Goal: Check status: Check status

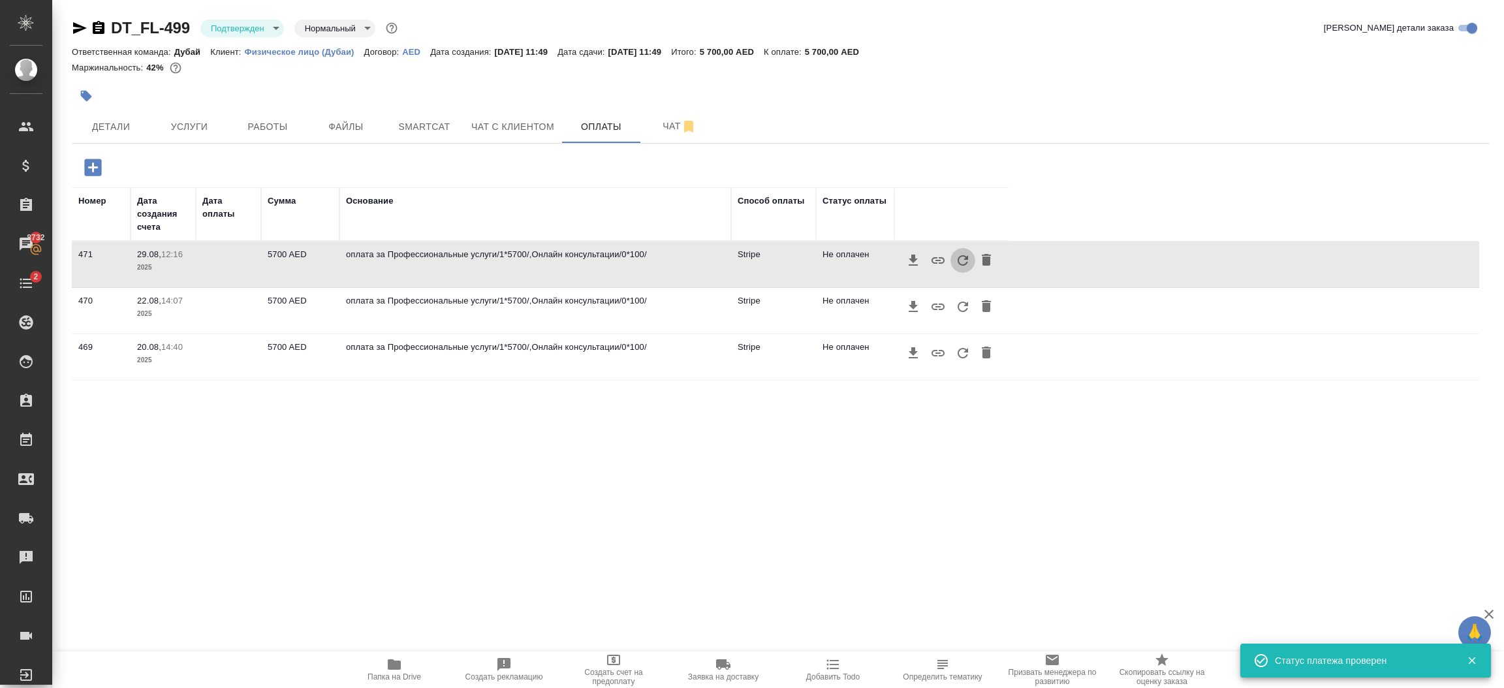
click at [960, 261] on icon "button" at bounding box center [963, 261] width 16 height 16
click at [111, 123] on span "Детали" at bounding box center [111, 127] width 63 height 16
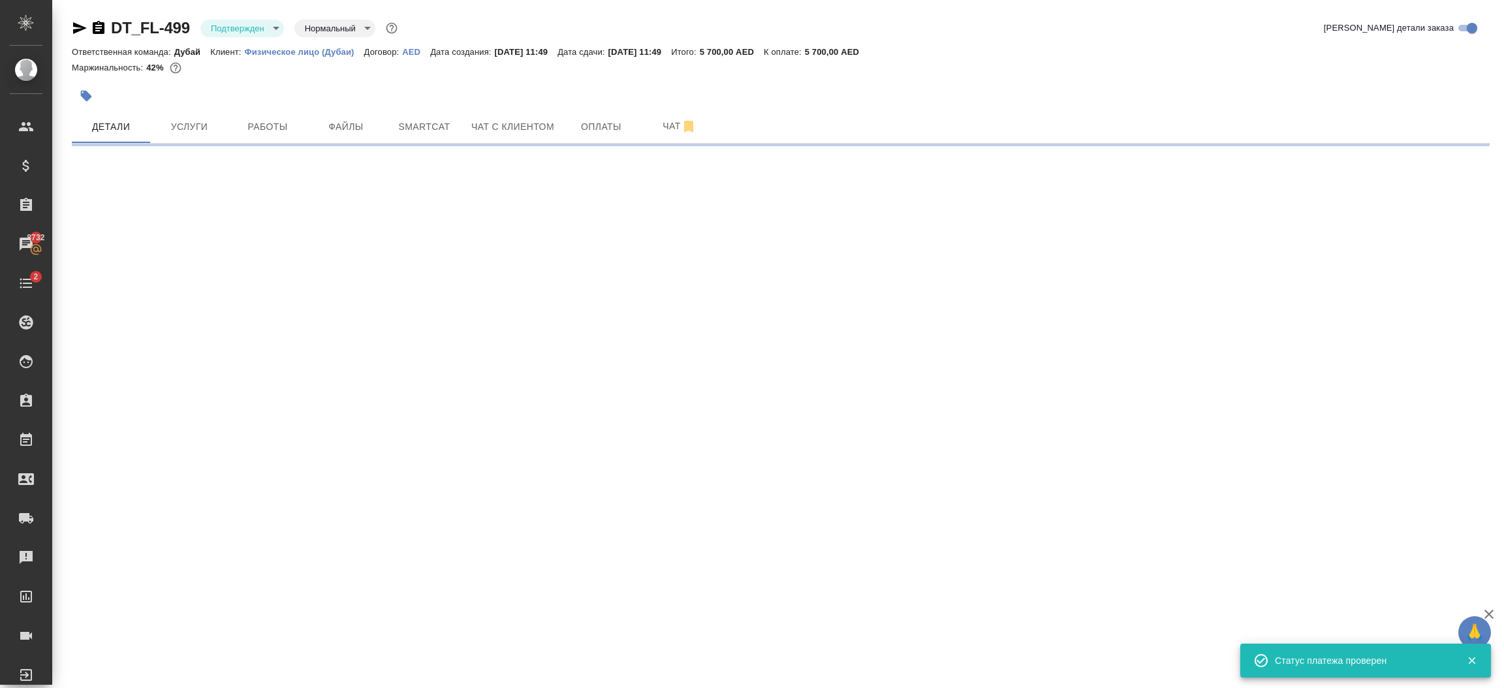
select select "RU"
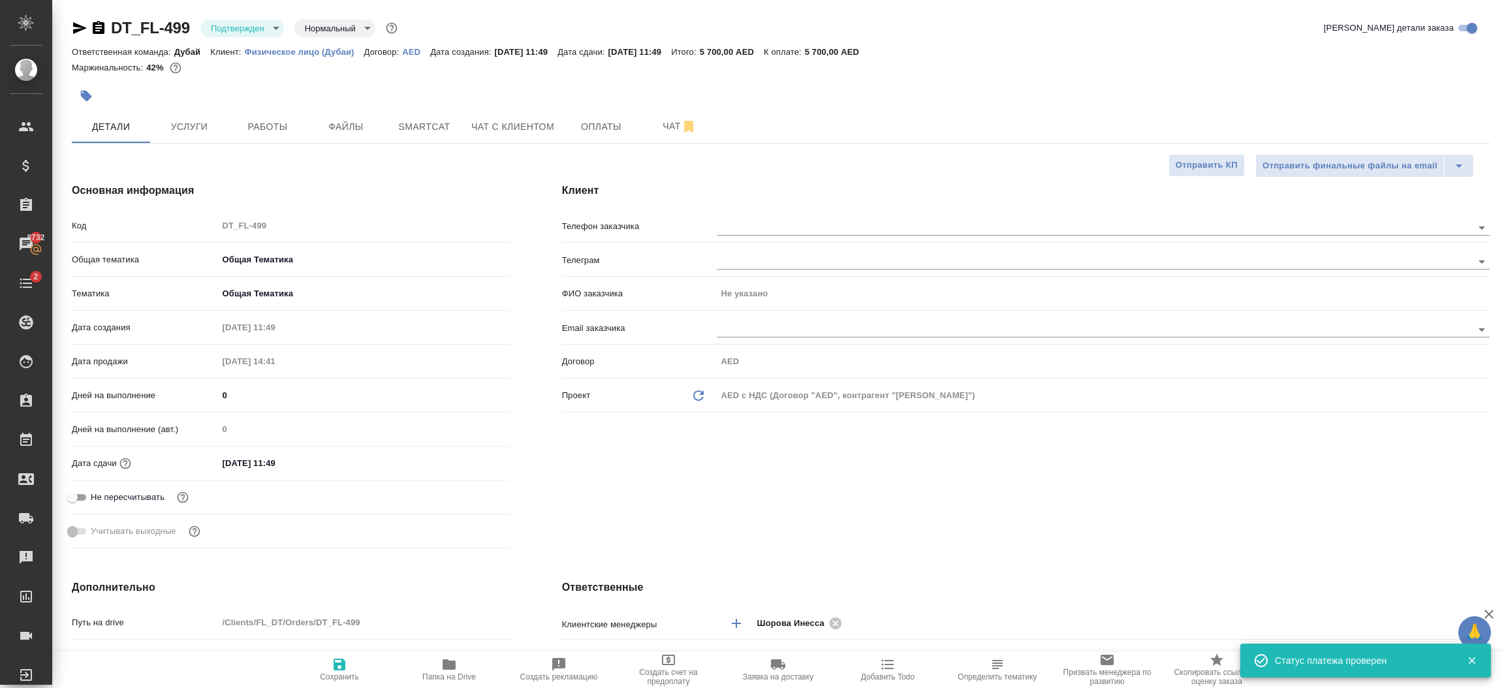
type textarea "x"
type input "Шорова Инесса"
type textarea "x"
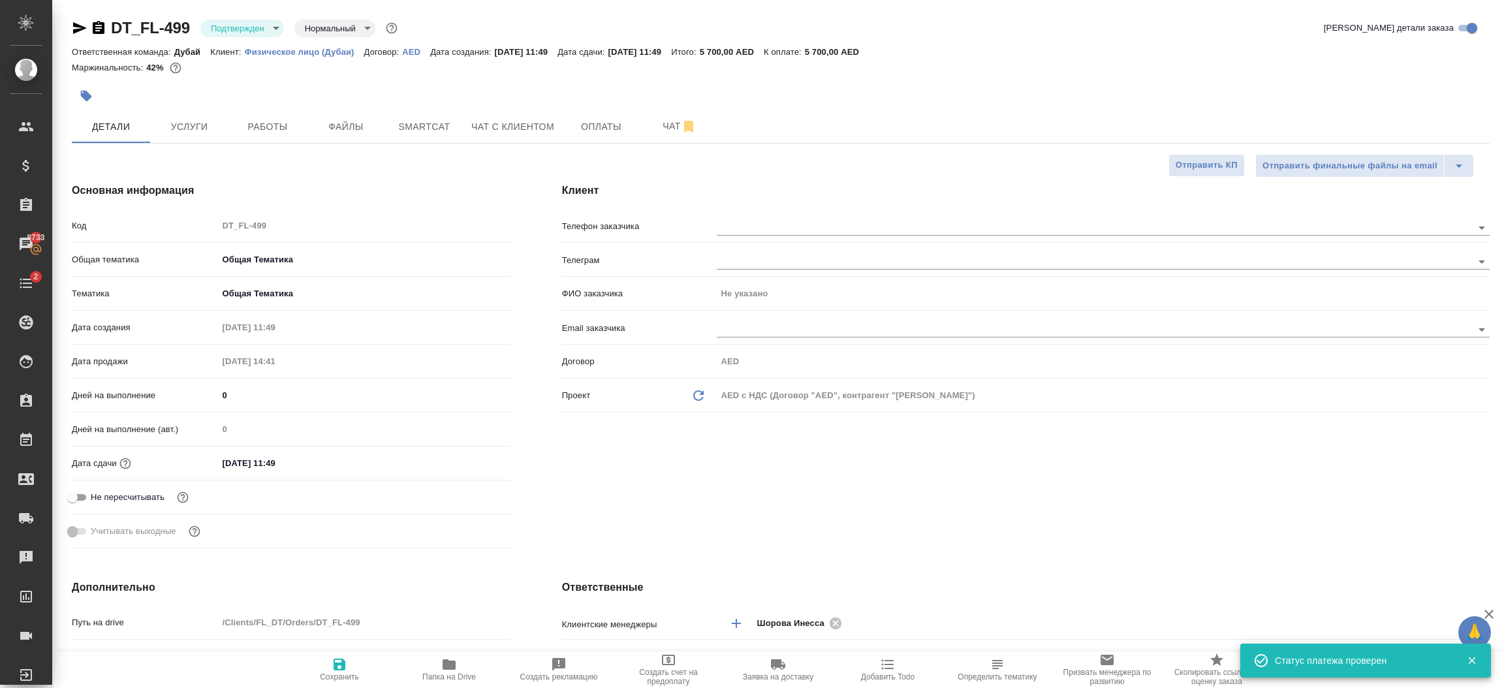
type textarea "x"
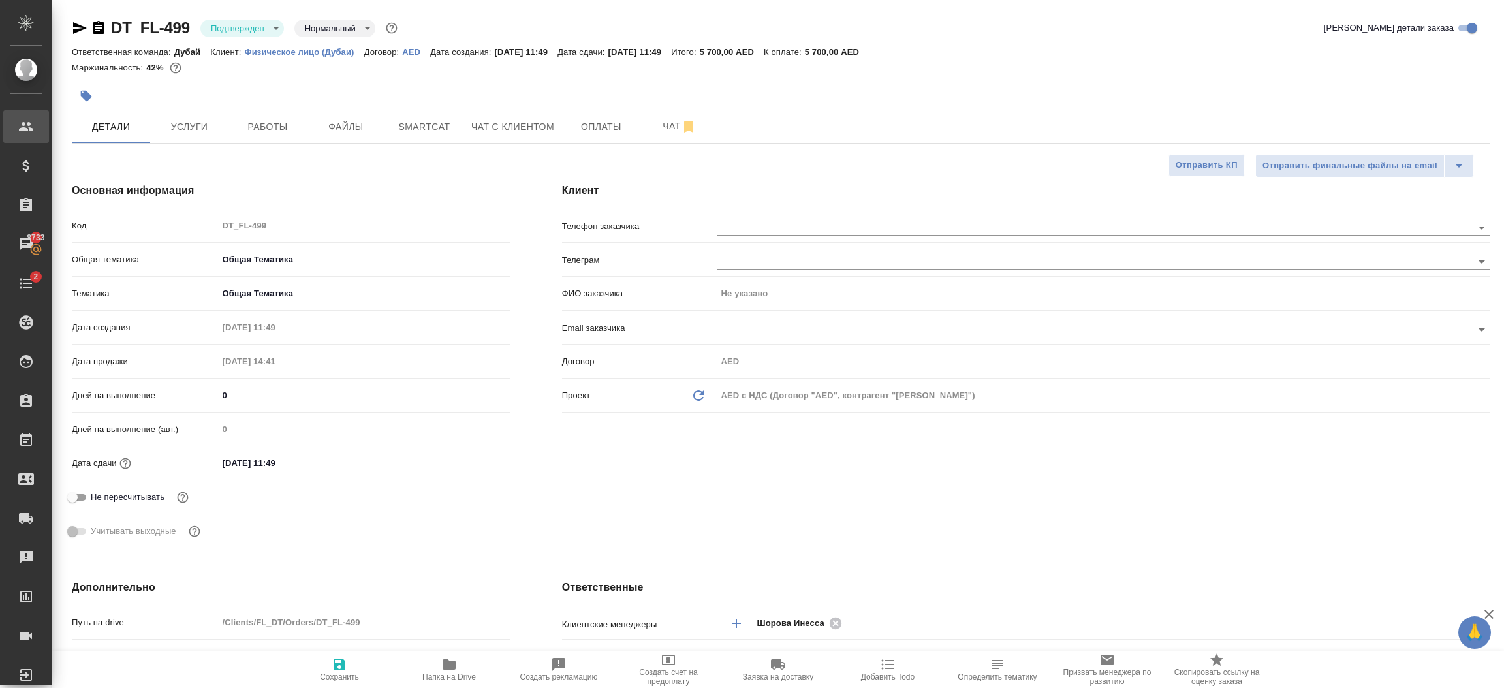
type textarea "x"
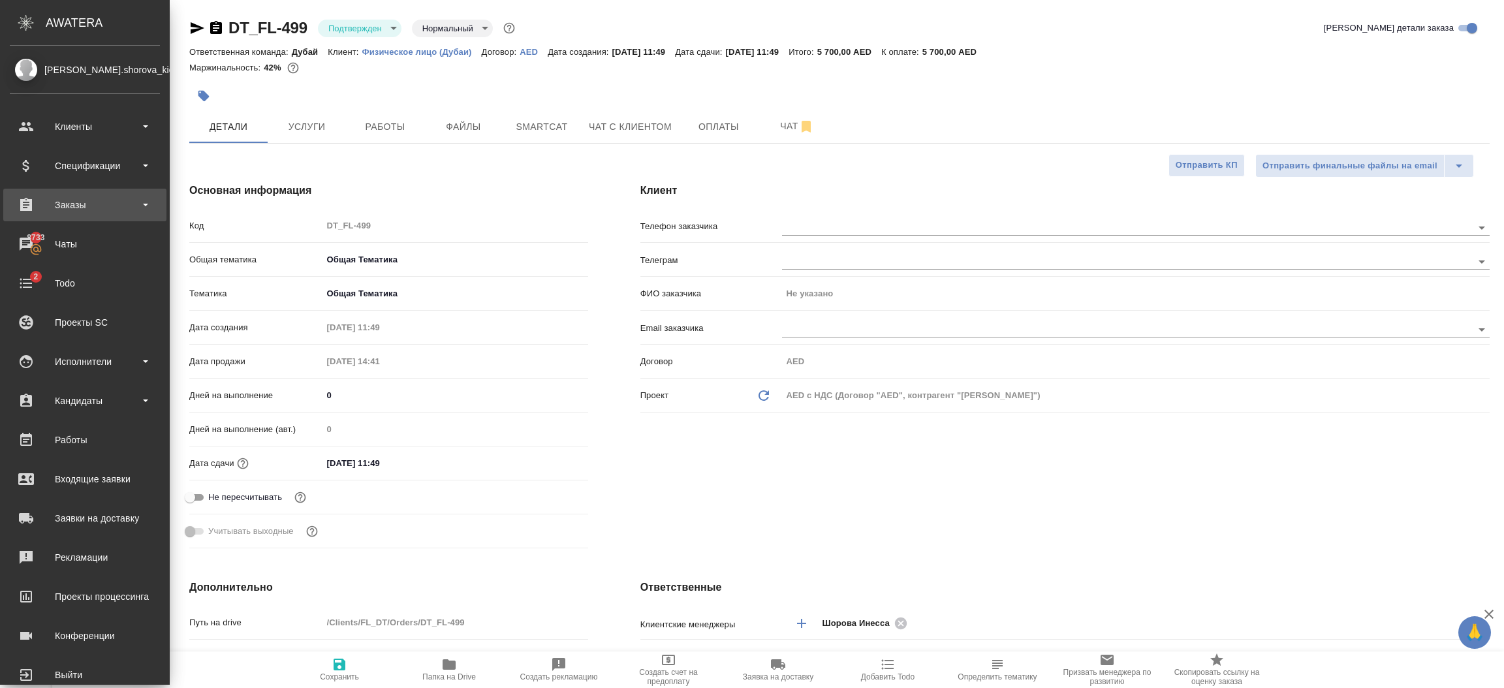
click at [64, 206] on div "Заказы" at bounding box center [85, 205] width 150 height 20
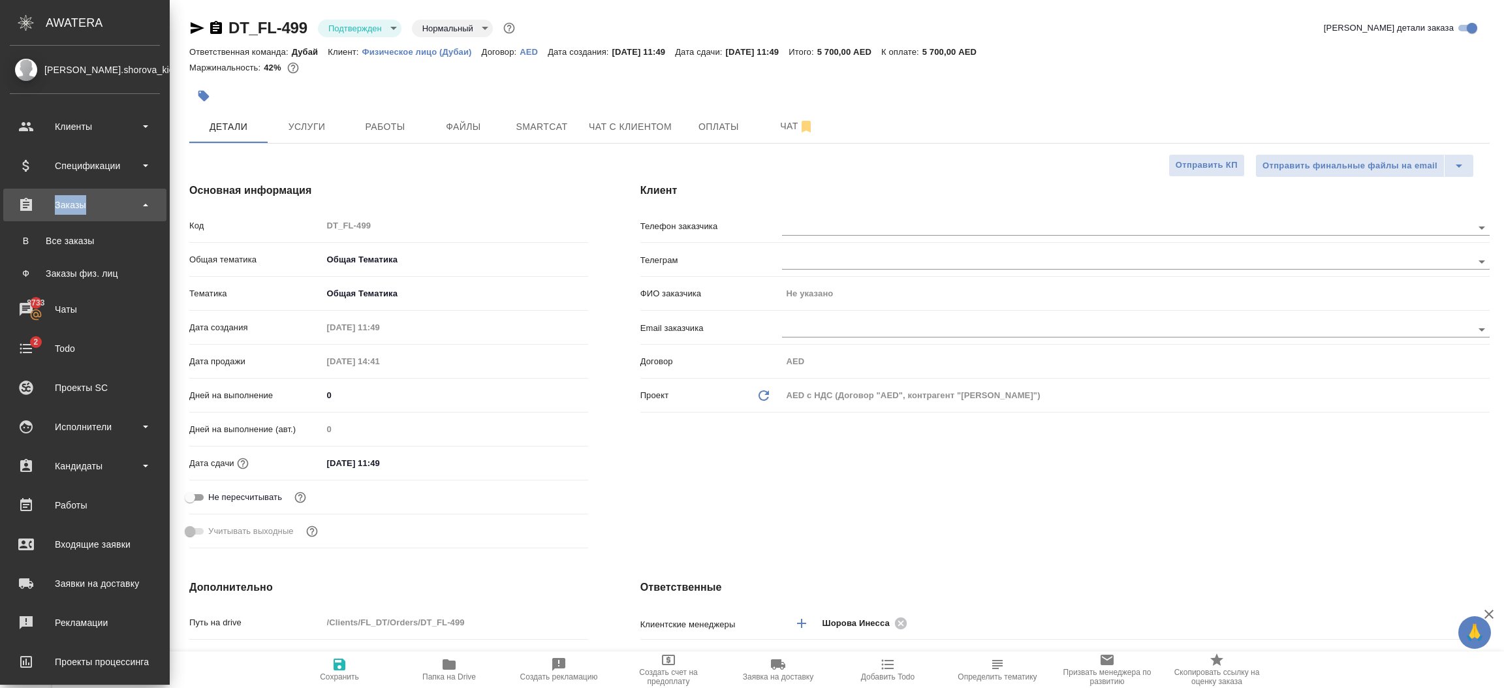
click at [64, 206] on div "Заказы" at bounding box center [85, 205] width 150 height 20
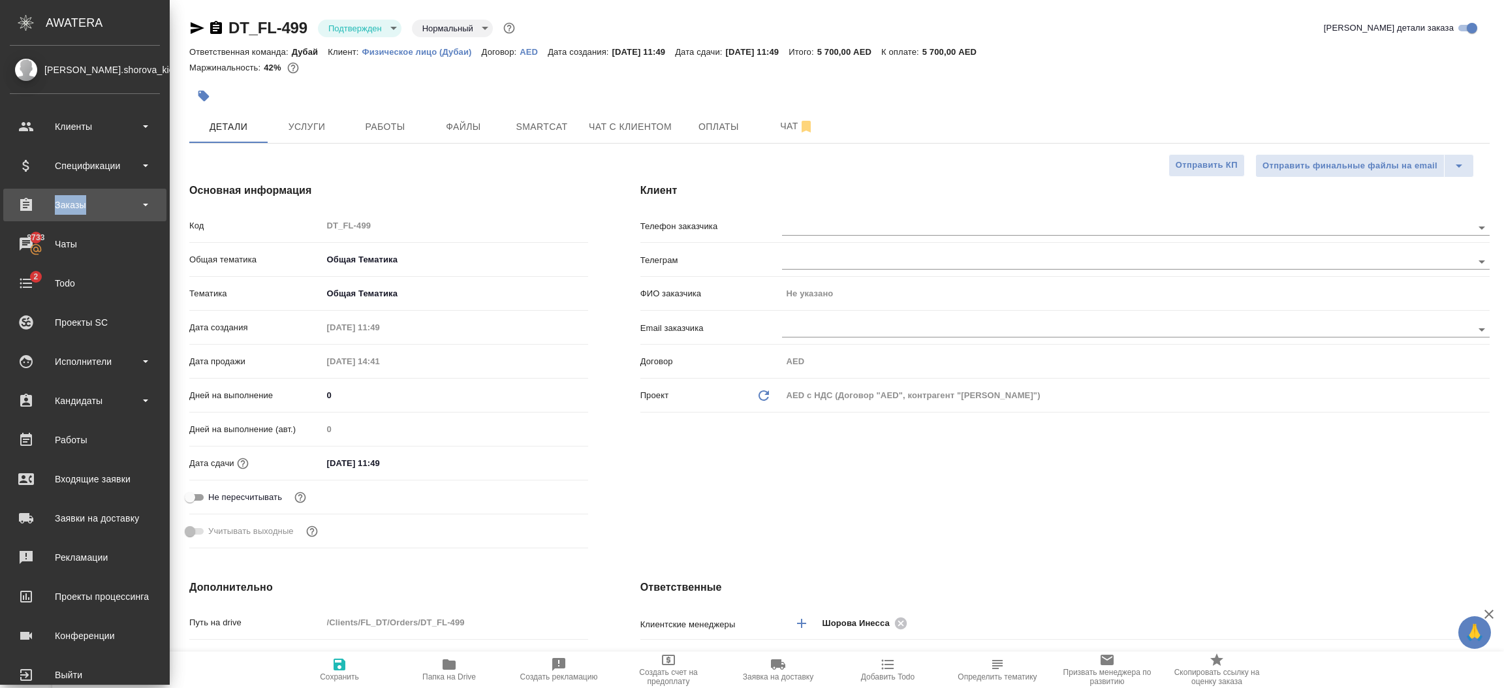
click at [73, 208] on div "Заказы" at bounding box center [85, 205] width 150 height 20
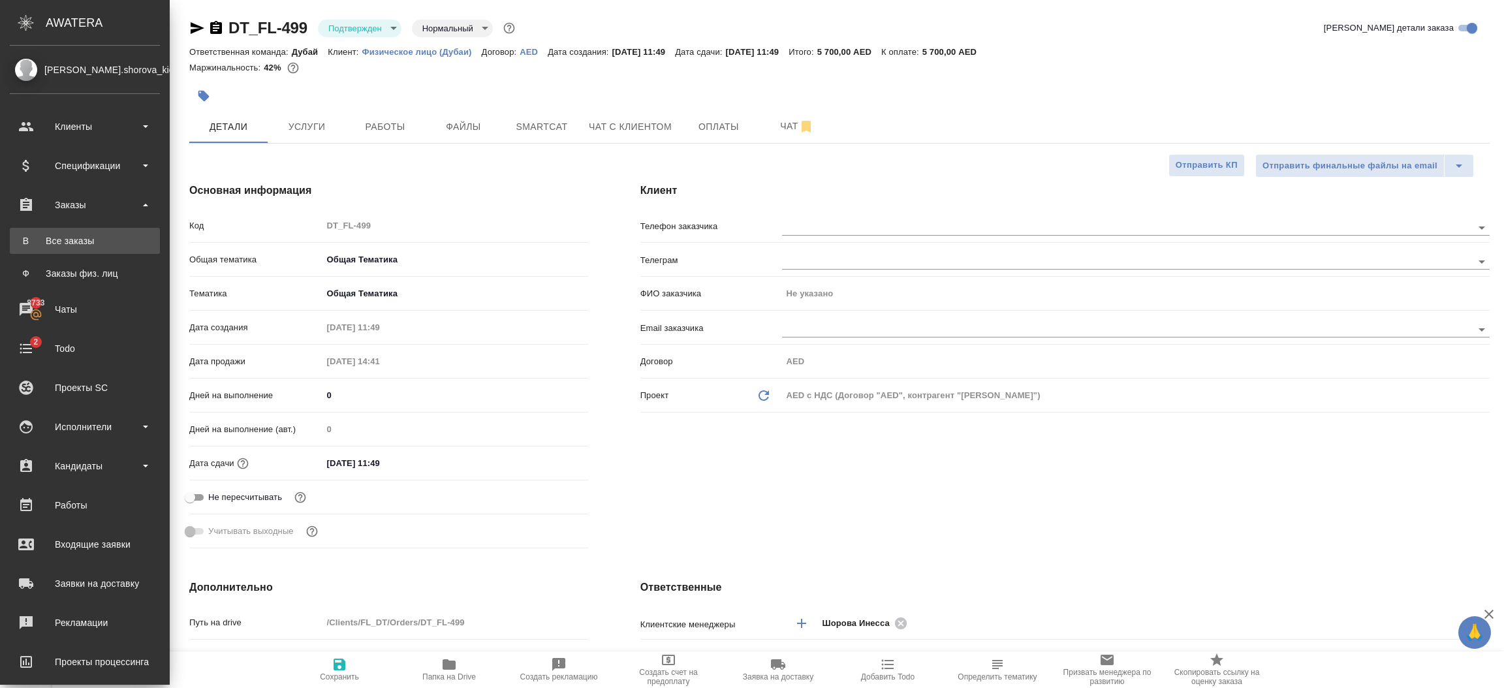
click at [70, 233] on link "В Все заказы" at bounding box center [85, 241] width 150 height 26
type textarea "x"
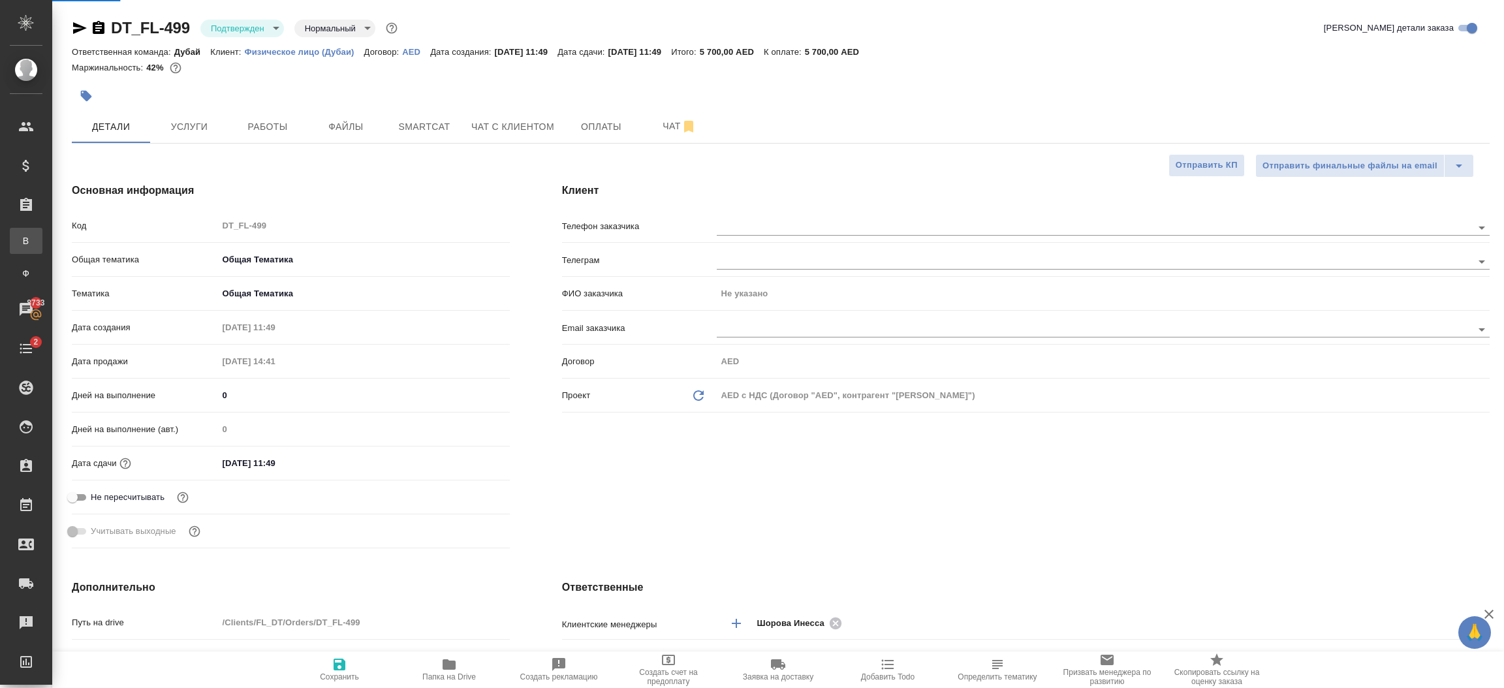
type textarea "x"
